Goal: Transaction & Acquisition: Purchase product/service

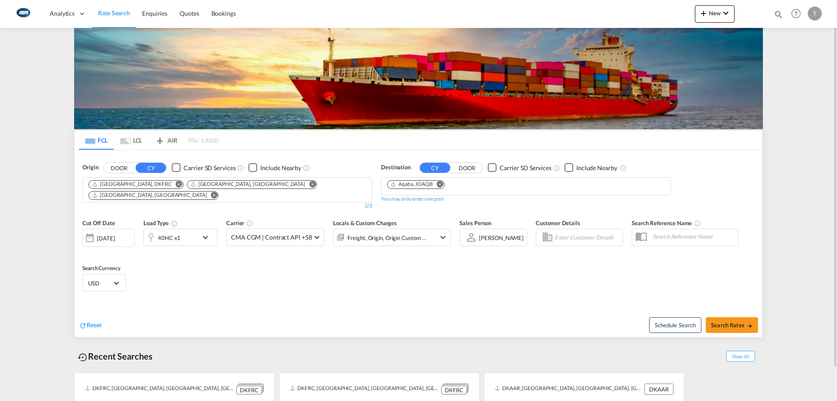
click at [309, 182] on md-icon "Remove" at bounding box center [312, 184] width 7 height 7
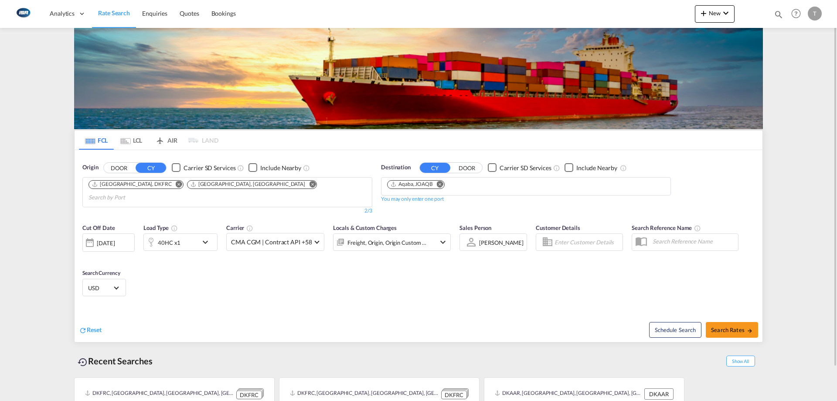
click at [442, 187] on md-icon "Remove" at bounding box center [440, 184] width 7 height 7
type input "vera"
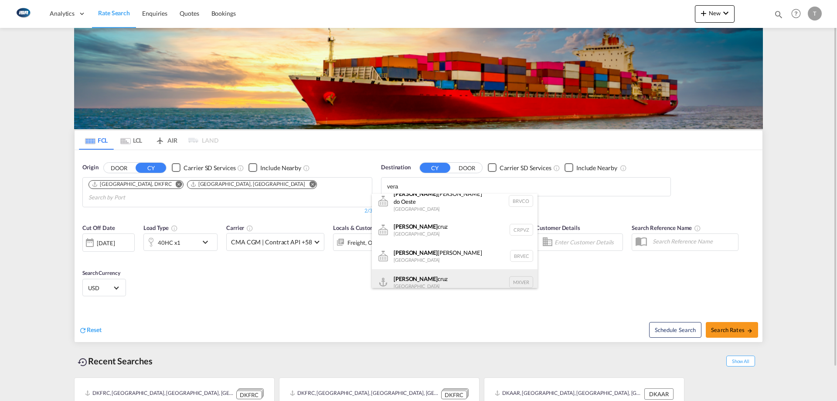
scroll to position [10, 0]
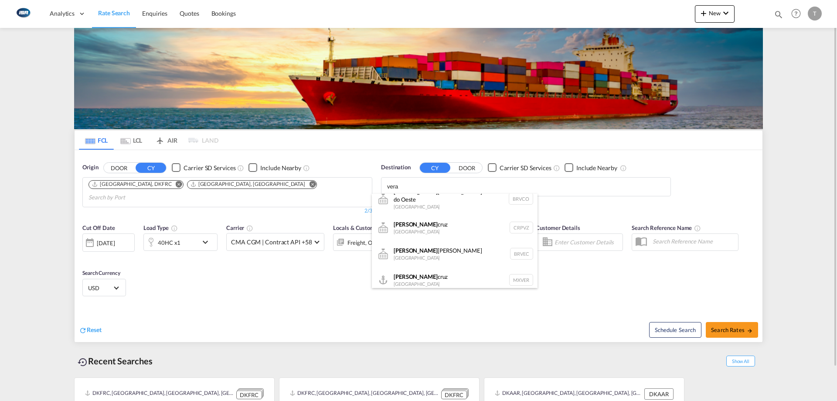
click at [442, 273] on div "[PERSON_NAME] [PERSON_NAME] [GEOGRAPHIC_DATA] MXVER" at bounding box center [455, 280] width 166 height 26
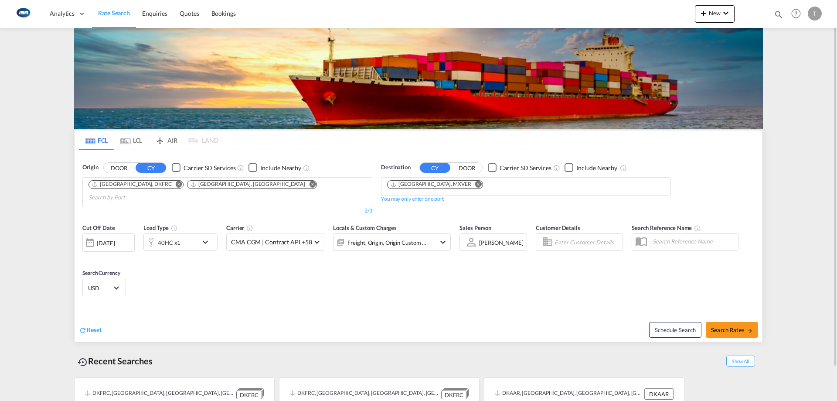
click at [186, 238] on div "40HC x1" at bounding box center [171, 241] width 54 height 17
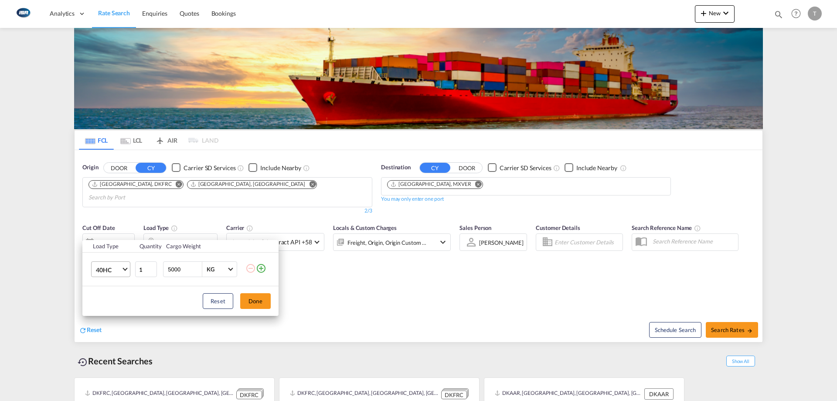
click at [109, 269] on span "40HC" at bounding box center [108, 270] width 25 height 9
click at [112, 235] on md-option "20GP" at bounding box center [118, 227] width 59 height 21
drag, startPoint x: 253, startPoint y: 296, endPoint x: 372, endPoint y: 269, distance: 122.1
click at [254, 296] on button "Done" at bounding box center [255, 301] width 31 height 16
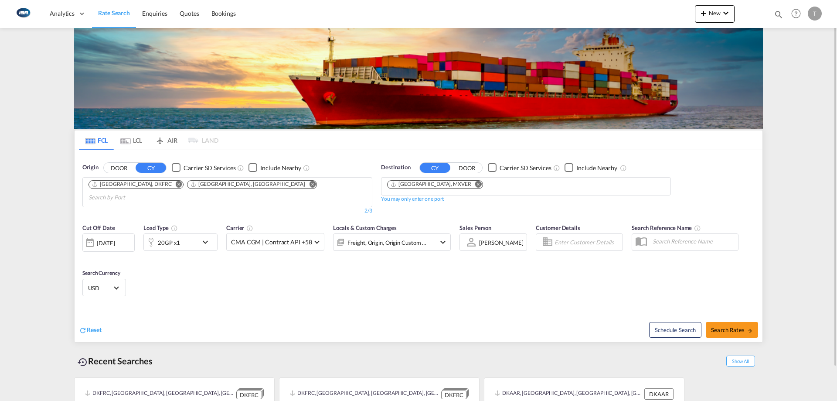
click at [403, 239] on div "Freight, Origin, Origin Custom +1" at bounding box center [380, 241] width 93 height 17
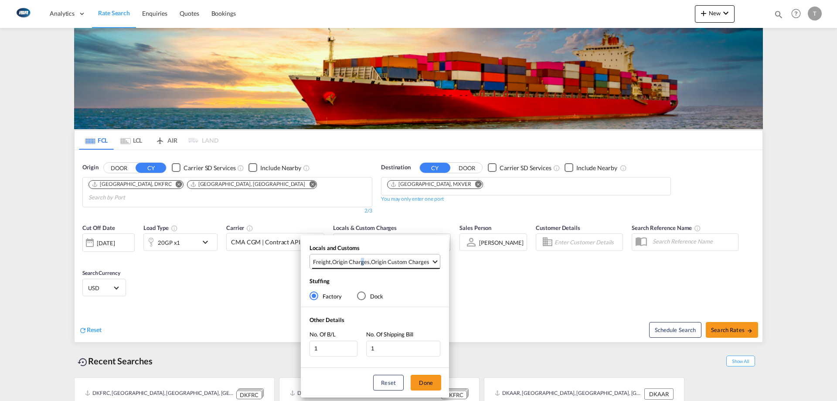
click at [360, 255] on md-select-value "Freight , Origin Charges , Origin Custom Charges" at bounding box center [376, 261] width 128 height 14
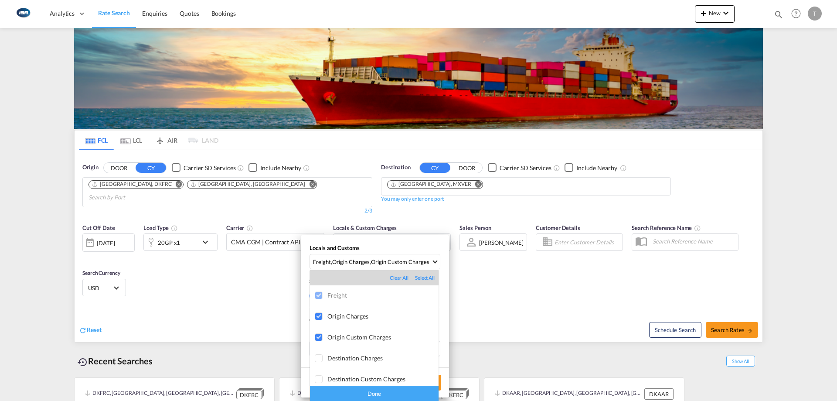
click at [397, 394] on div "Done" at bounding box center [374, 392] width 129 height 15
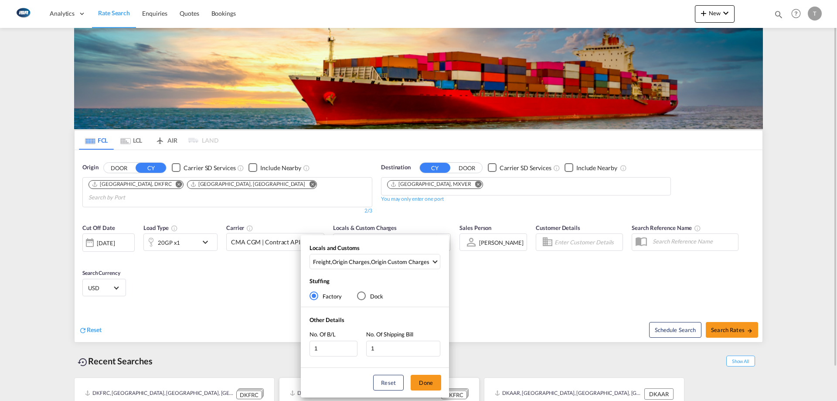
click at [426, 382] on button "Done" at bounding box center [426, 383] width 31 height 16
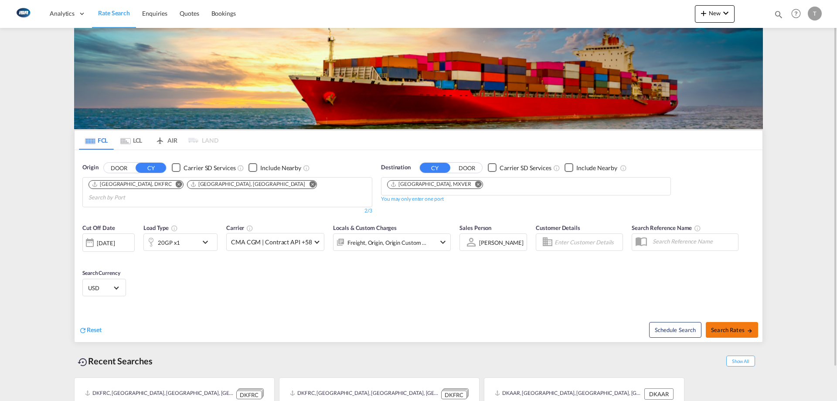
click at [729, 326] on span "Search Rates" at bounding box center [732, 329] width 42 height 7
type input "DKFRC,DKAAR to MXVER / [DATE]"
